Goal: Task Accomplishment & Management: Complete application form

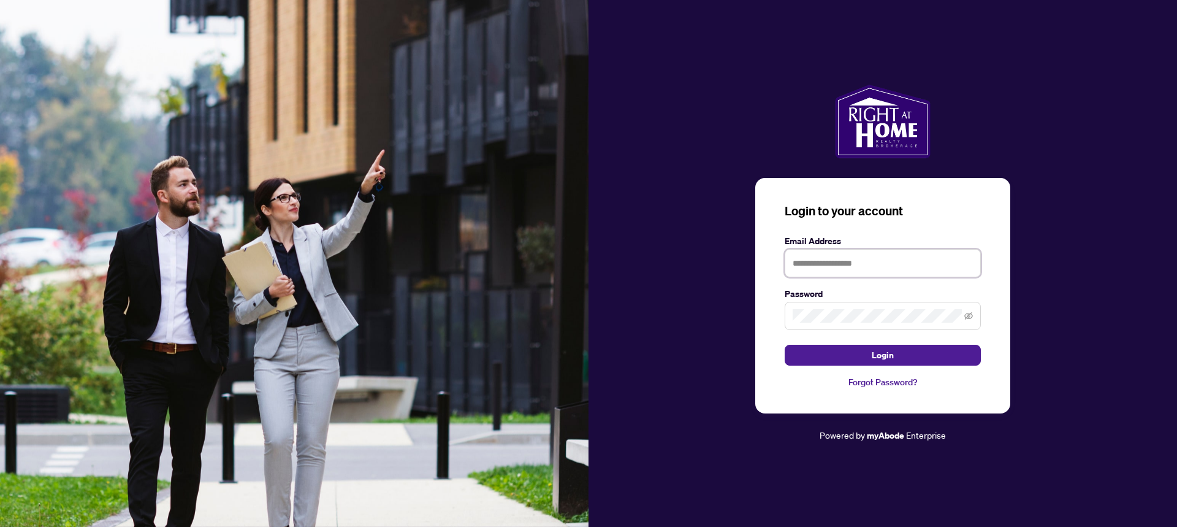
click at [863, 267] on input "text" at bounding box center [883, 263] width 196 height 28
click at [785, 345] on button "Login" at bounding box center [883, 355] width 196 height 21
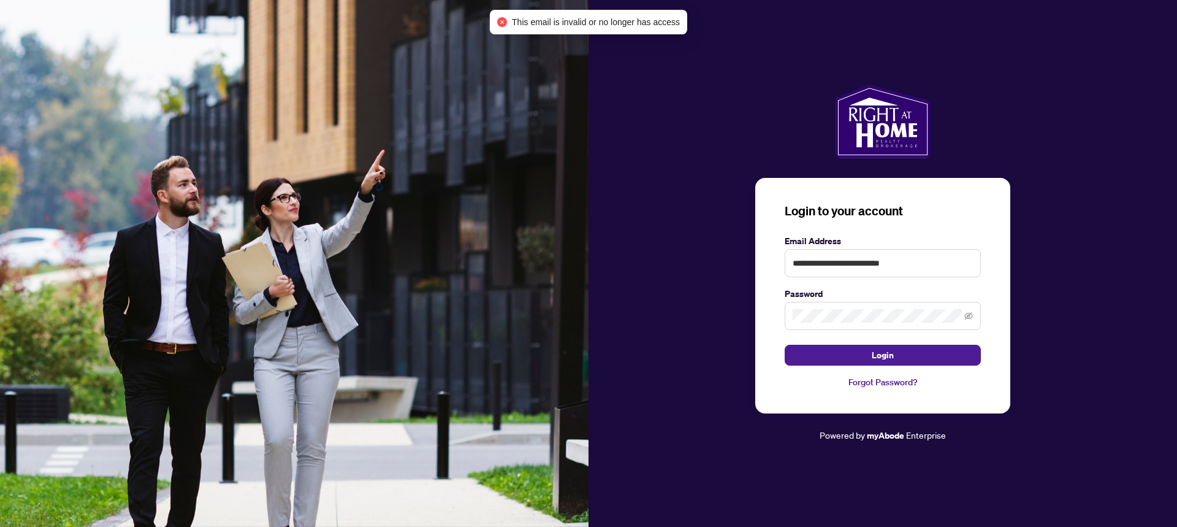
click at [853, 322] on span at bounding box center [883, 316] width 196 height 28
click at [785, 345] on button "Login" at bounding box center [883, 355] width 196 height 21
drag, startPoint x: 926, startPoint y: 264, endPoint x: 866, endPoint y: 267, distance: 59.6
click at [866, 267] on input "**********" at bounding box center [883, 263] width 196 height 28
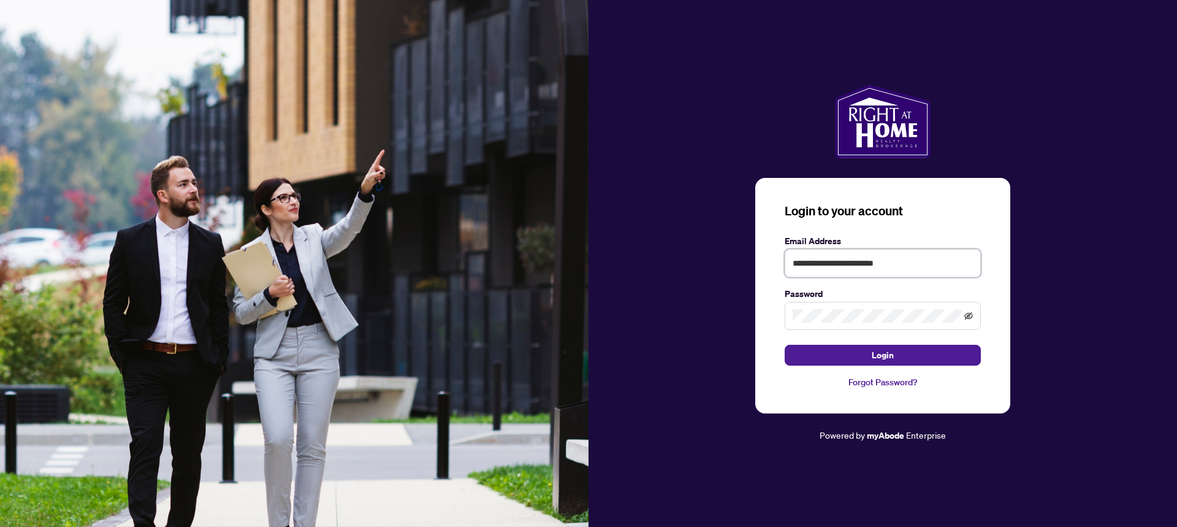
click at [965, 314] on icon "eye-invisible" at bounding box center [968, 315] width 9 height 7
type input "**********"
click at [785, 345] on button "Login" at bounding box center [883, 355] width 196 height 21
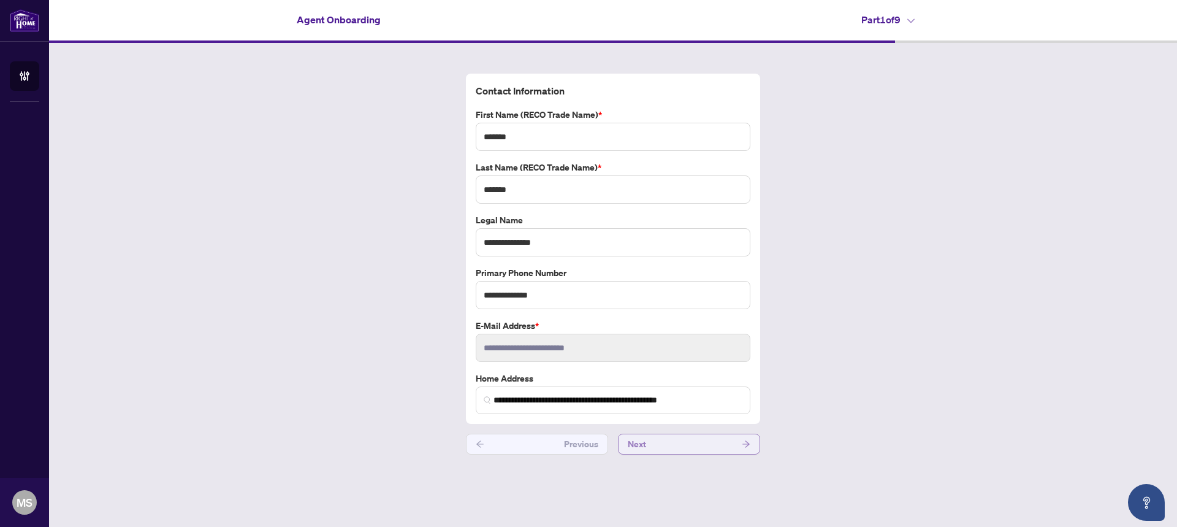
click at [686, 445] on button "Next" at bounding box center [689, 443] width 142 height 21
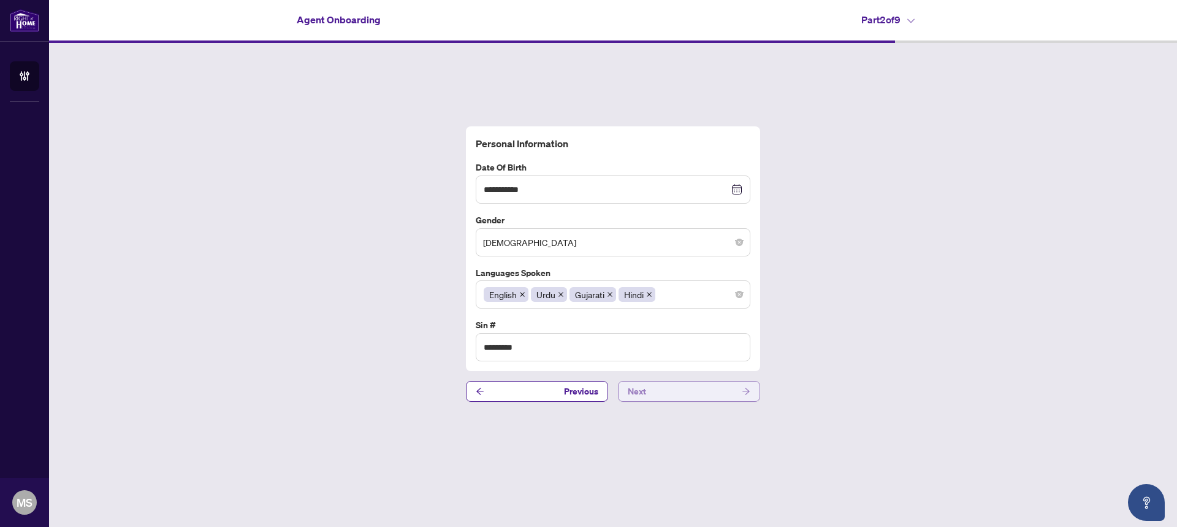
click at [674, 394] on button "Next" at bounding box center [689, 391] width 142 height 21
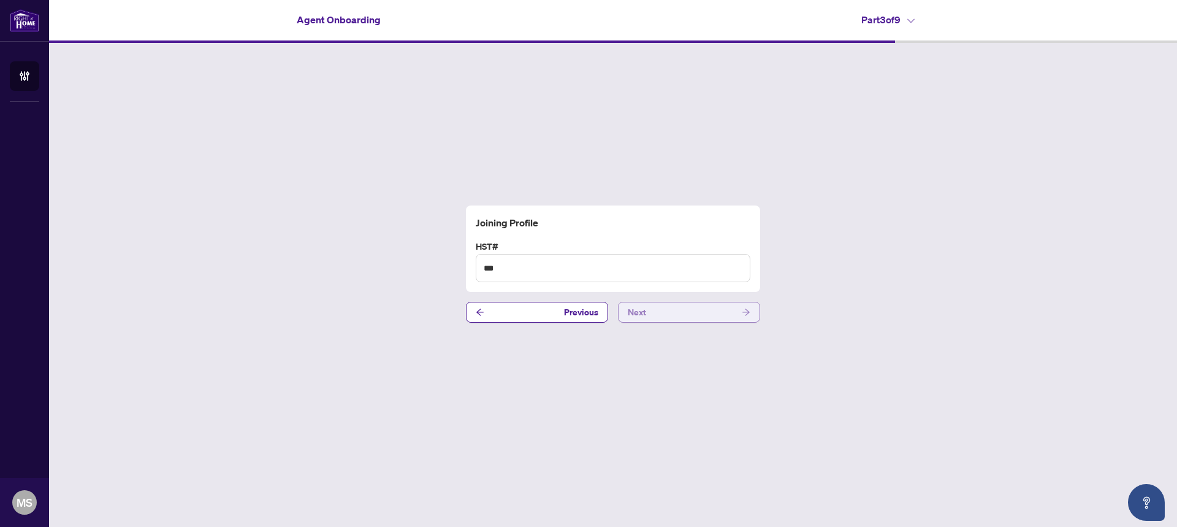
click at [662, 311] on button "Next" at bounding box center [689, 312] width 142 height 21
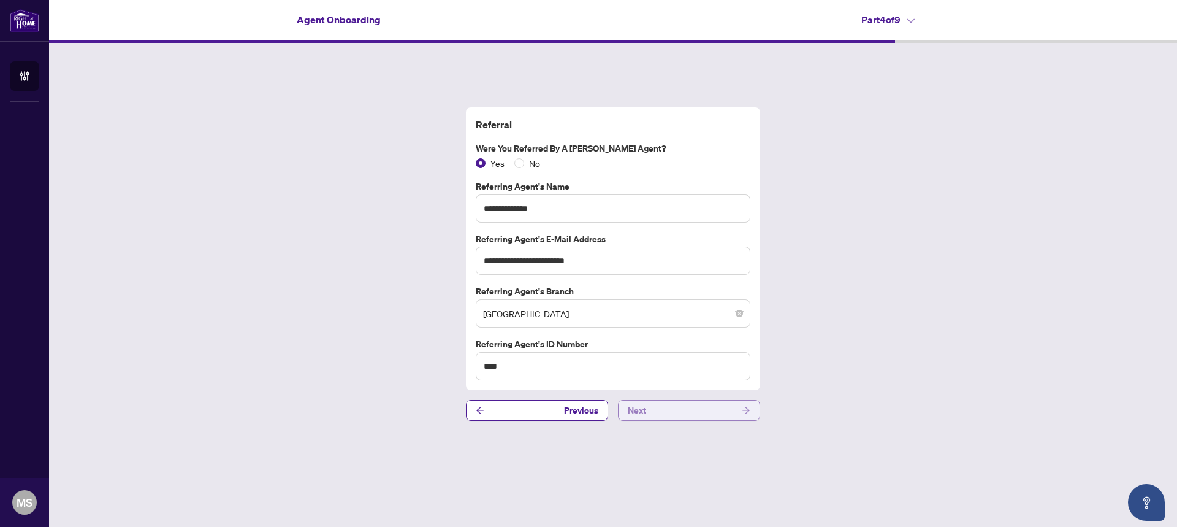
click at [668, 411] on button "Next" at bounding box center [689, 410] width 142 height 21
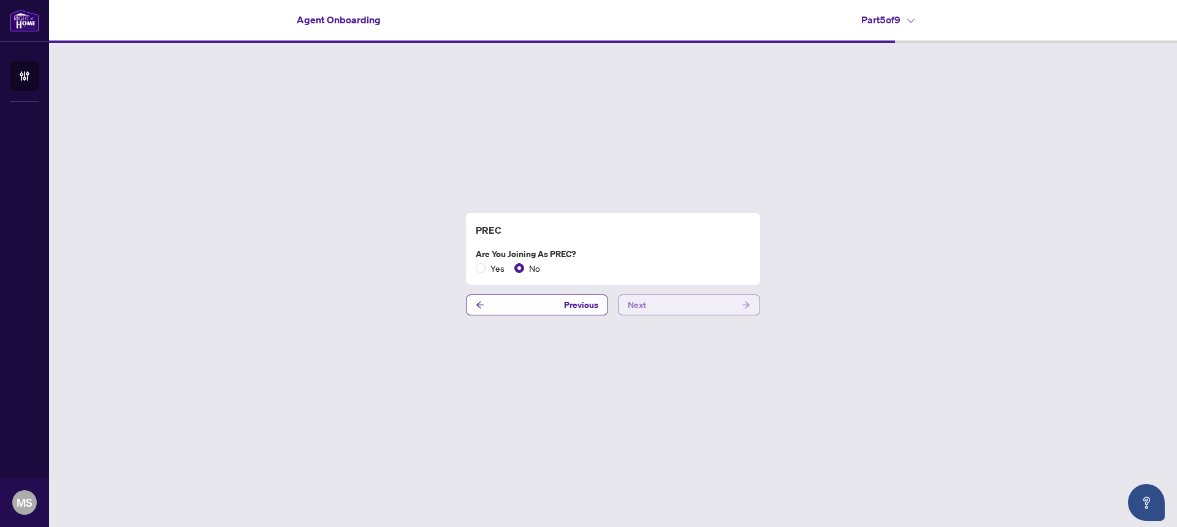
click at [664, 305] on button "Next" at bounding box center [689, 304] width 142 height 21
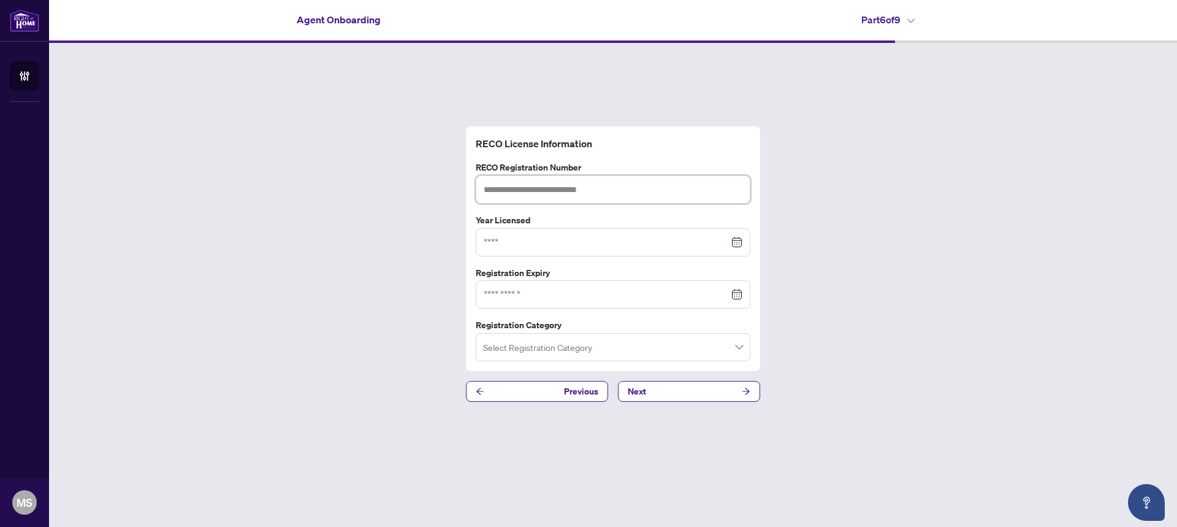
click at [605, 188] on input "text" at bounding box center [613, 189] width 275 height 28
